Goal: Transaction & Acquisition: Purchase product/service

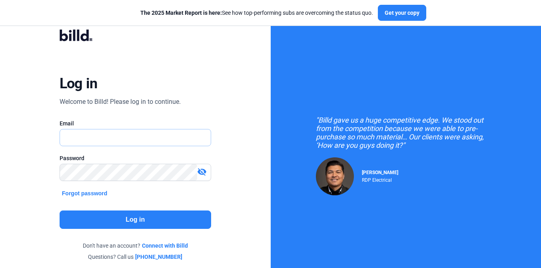
type input "[PERSON_NAME][EMAIL_ADDRESS][PERSON_NAME][DOMAIN_NAME]"
click at [163, 220] on button "Log in" at bounding box center [136, 220] width 152 height 18
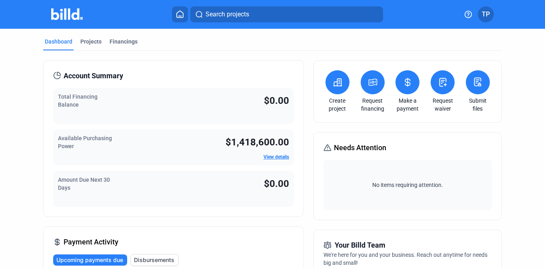
click at [345, 84] on button at bounding box center [337, 82] width 24 height 24
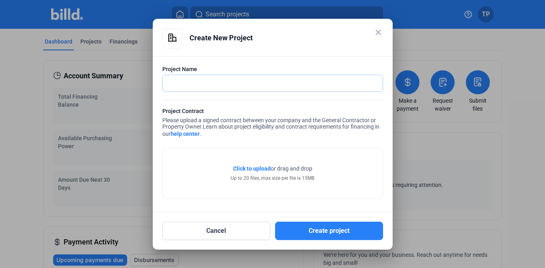
click at [293, 79] on input "text" at bounding box center [268, 83] width 211 height 16
click at [214, 233] on button "Cancel" at bounding box center [216, 231] width 108 height 18
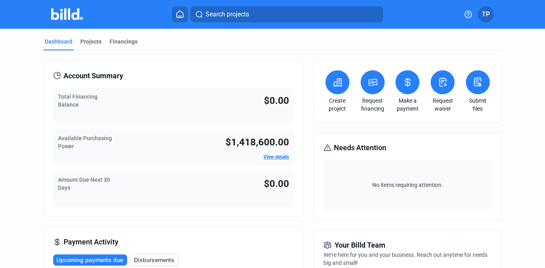
click at [370, 75] on button at bounding box center [373, 82] width 24 height 24
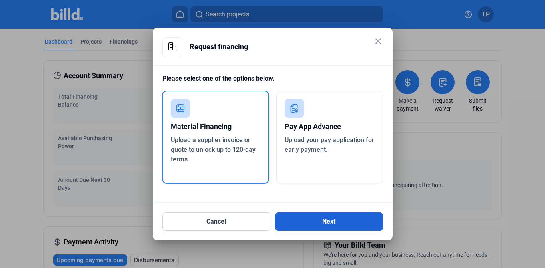
click at [314, 226] on button "Next" at bounding box center [329, 222] width 108 height 18
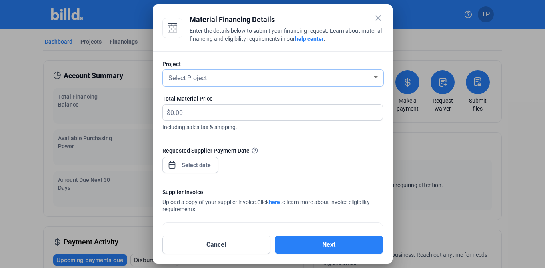
click at [243, 81] on div "Select Project" at bounding box center [270, 77] width 206 height 11
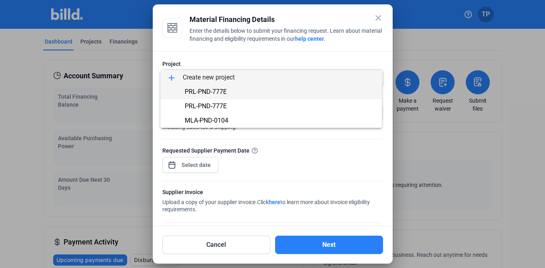
click at [233, 91] on span "PRL-PND-777E" at bounding box center [271, 92] width 209 height 14
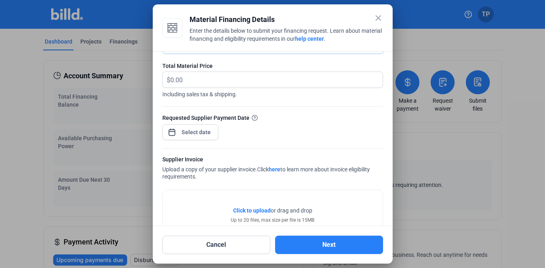
scroll to position [6, 0]
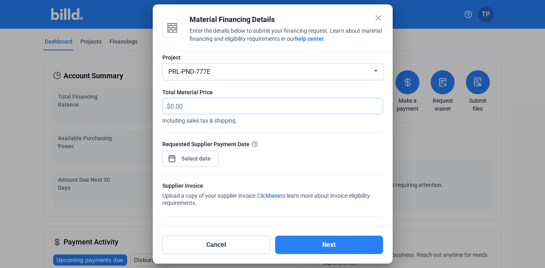
click at [200, 106] on input "text" at bounding box center [276, 106] width 212 height 16
type input "77,777"
click at [182, 163] on div "close Material Financing Details Enter the details below to submit your financi…" at bounding box center [272, 134] width 545 height 268
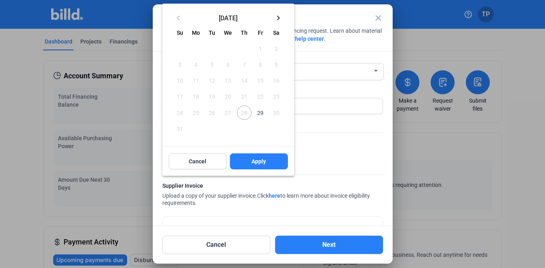
click at [260, 111] on span "29" at bounding box center [260, 113] width 14 height 14
click at [275, 159] on button "Apply" at bounding box center [259, 162] width 58 height 16
type input "[DATE]"
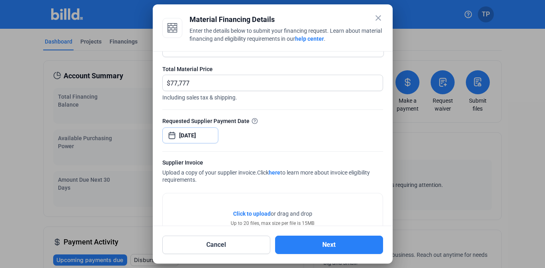
scroll to position [61, 0]
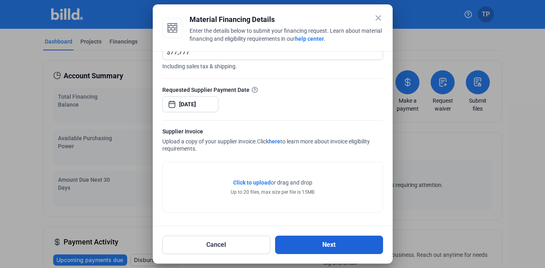
click at [316, 243] on button "Next" at bounding box center [329, 245] width 108 height 18
click at [327, 245] on button "Next" at bounding box center [329, 245] width 108 height 18
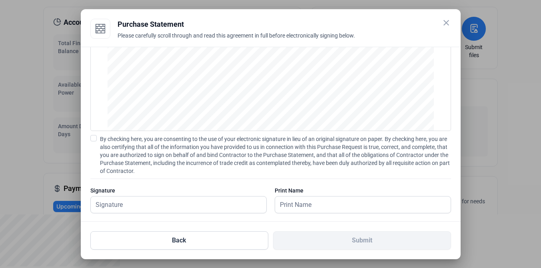
scroll to position [77, 0]
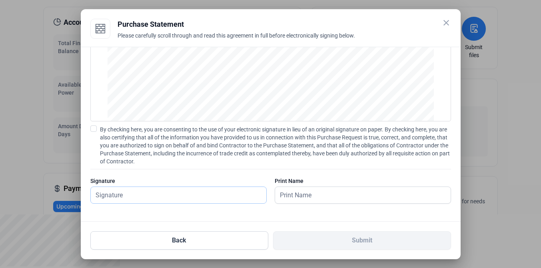
click at [129, 192] on input "text" at bounding box center [174, 195] width 167 height 16
type input "h"
click at [291, 192] on input "text" at bounding box center [358, 195] width 167 height 16
type input "h"
click at [91, 131] on span at bounding box center [93, 129] width 6 height 6
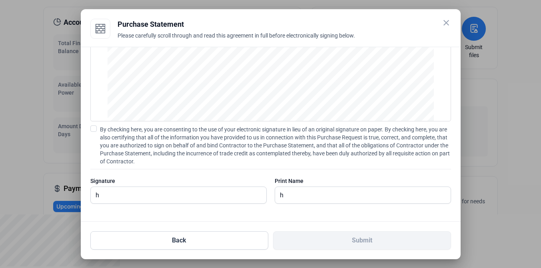
click at [0, 0] on input "By checking here, you are consenting to the use of your electronic signature in…" at bounding box center [0, 0] width 0 height 0
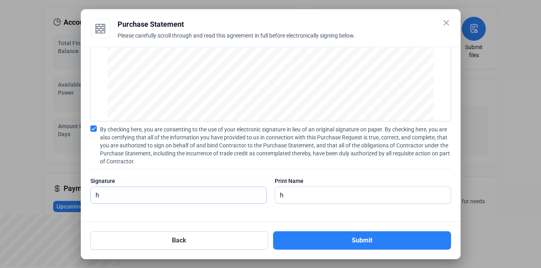
click at [228, 202] on input "h" at bounding box center [174, 195] width 167 height 16
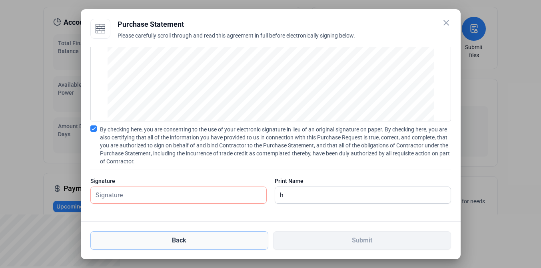
click at [215, 247] on button "Back" at bounding box center [179, 241] width 178 height 18
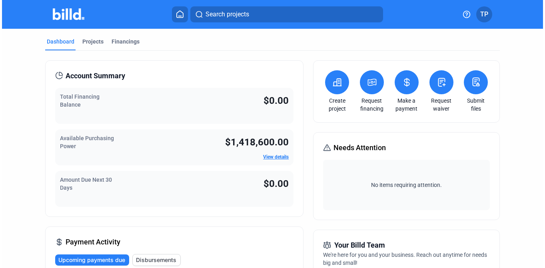
scroll to position [0, 0]
